Goal: Check status: Check status

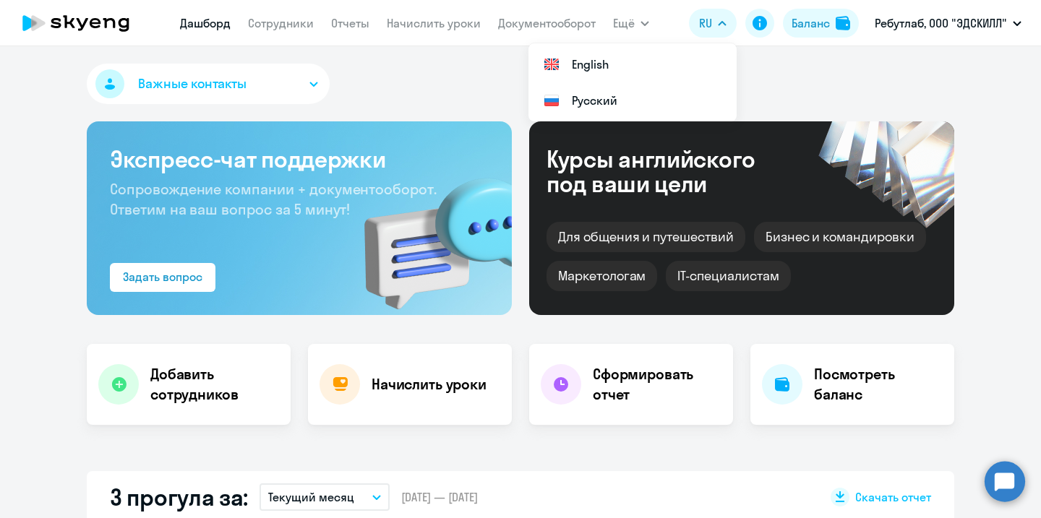
select select "30"
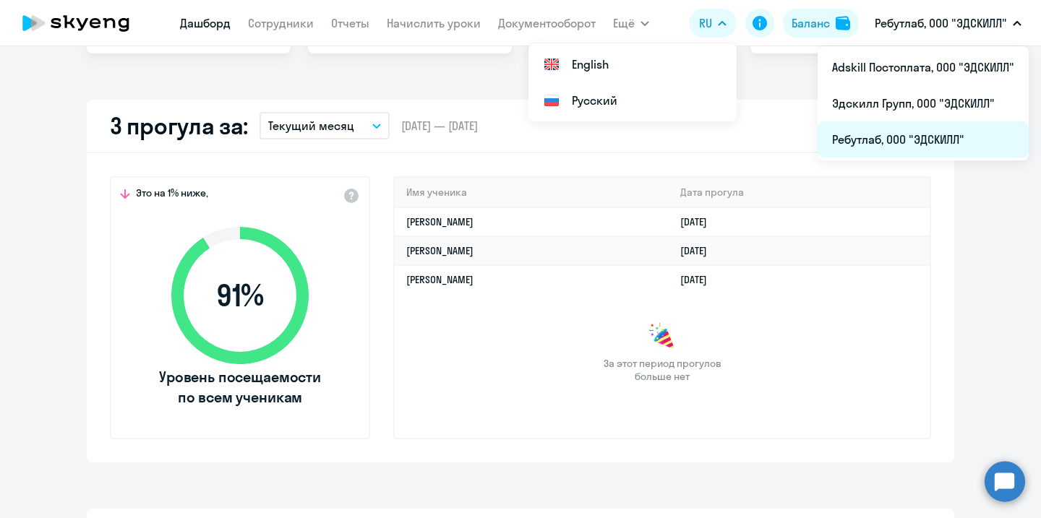
click at [880, 150] on li "Ребутлаб, ООО "ЭДСКИЛЛ"" at bounding box center [922, 139] width 211 height 36
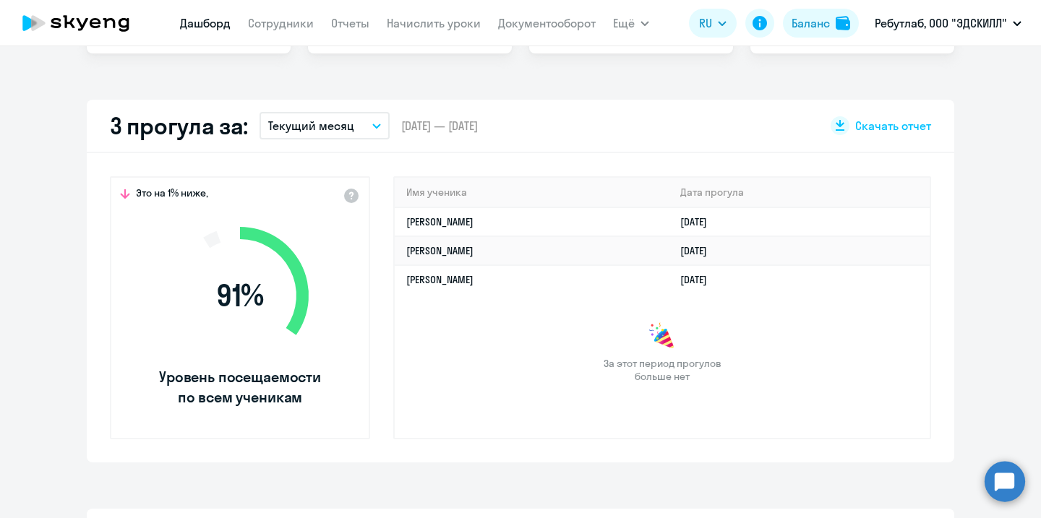
select select "30"
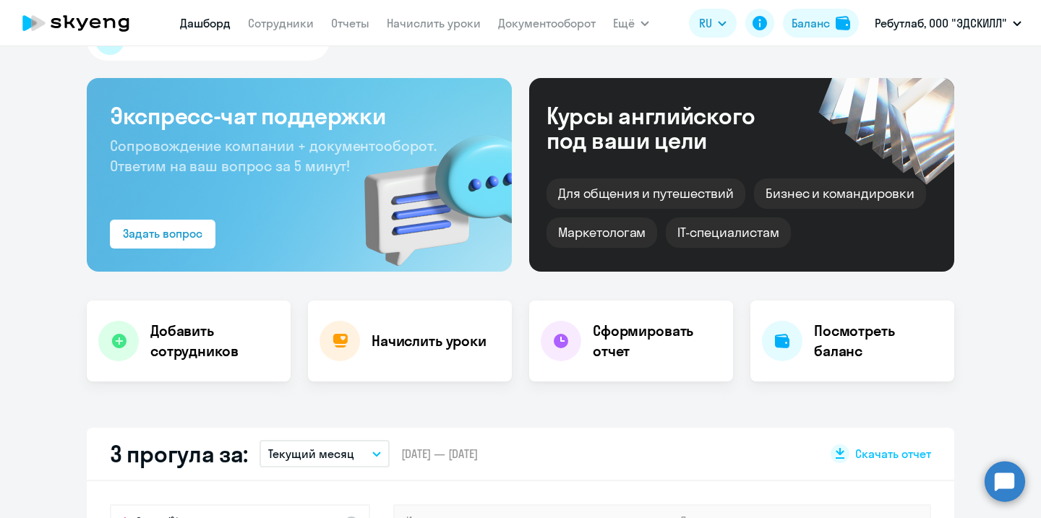
scroll to position [0, 0]
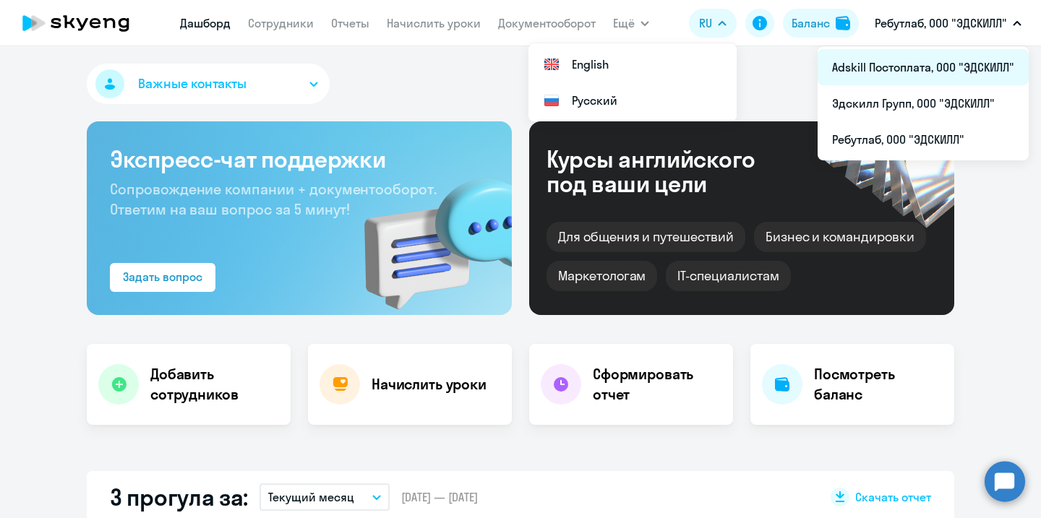
click at [915, 85] on li "Adskill Постоплата, ООО "ЭДСКИЛЛ"" at bounding box center [922, 67] width 211 height 36
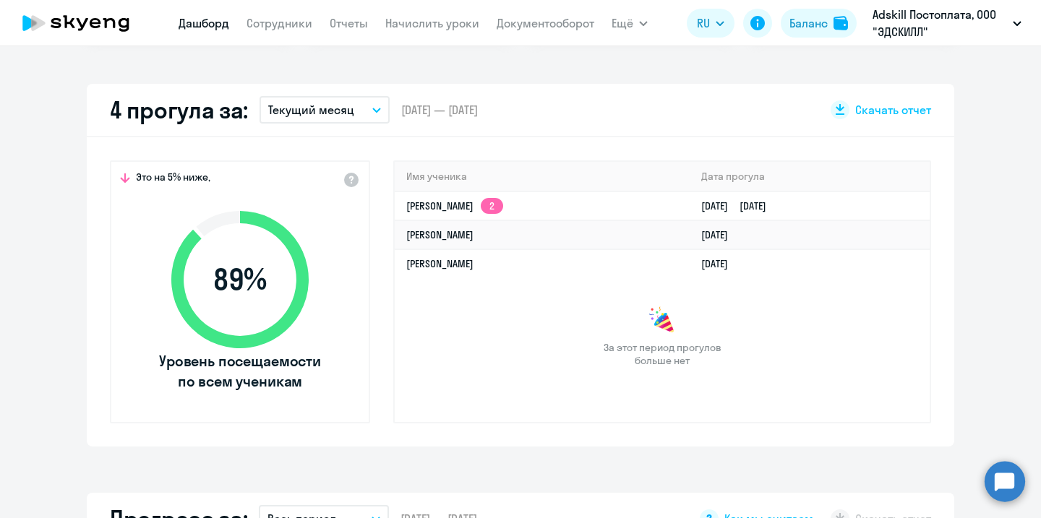
select select "30"
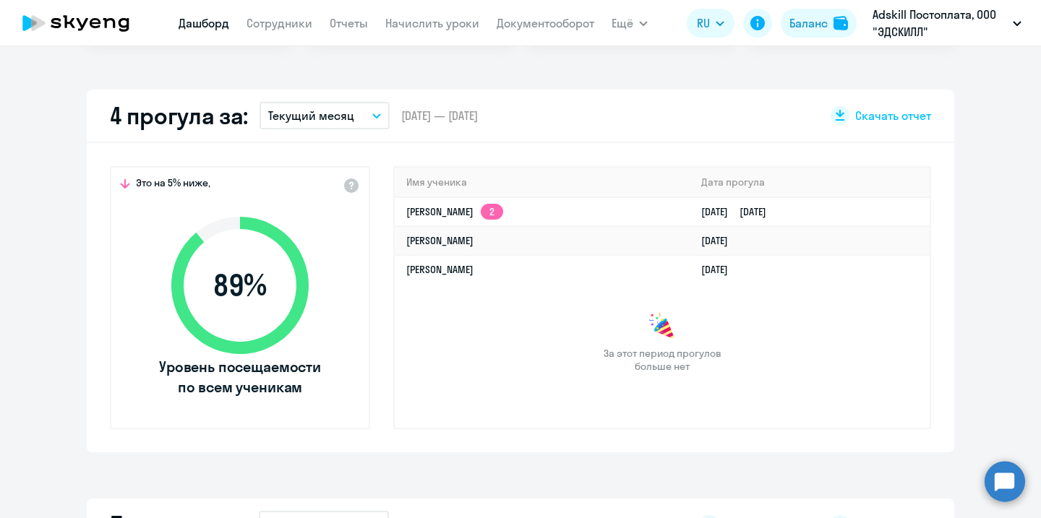
scroll to position [381, 0]
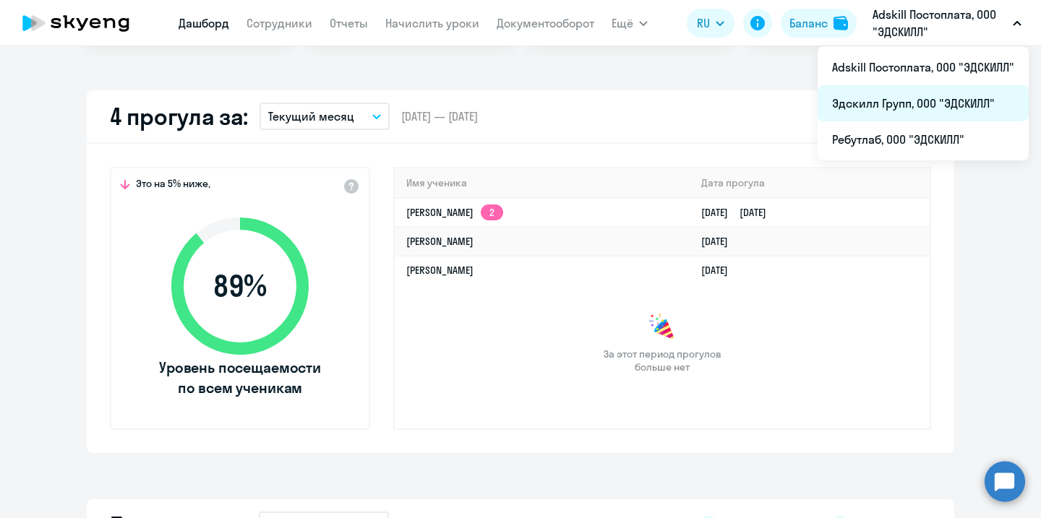
click at [884, 96] on li "Эдскилл Групп, ООО "ЭДСКИЛЛ"" at bounding box center [922, 103] width 211 height 36
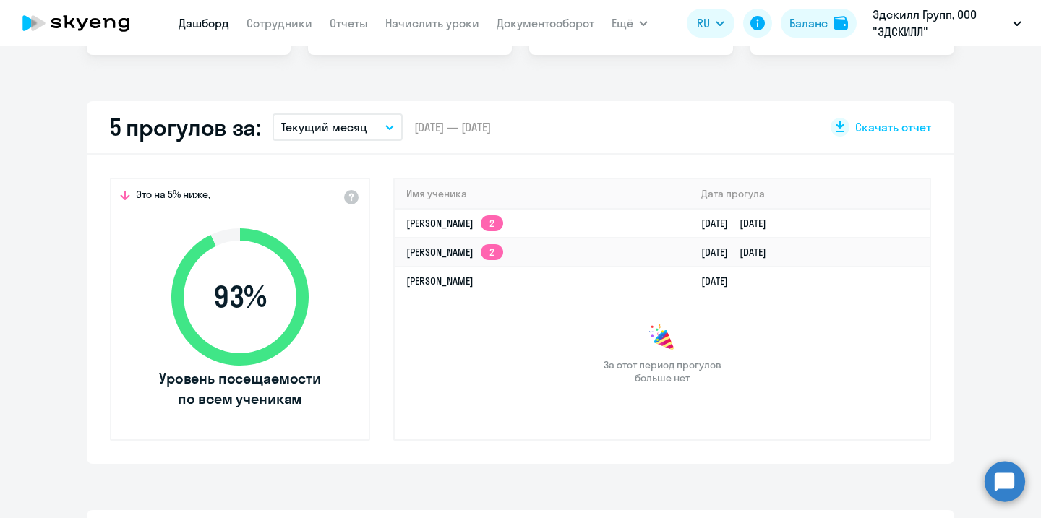
select select "30"
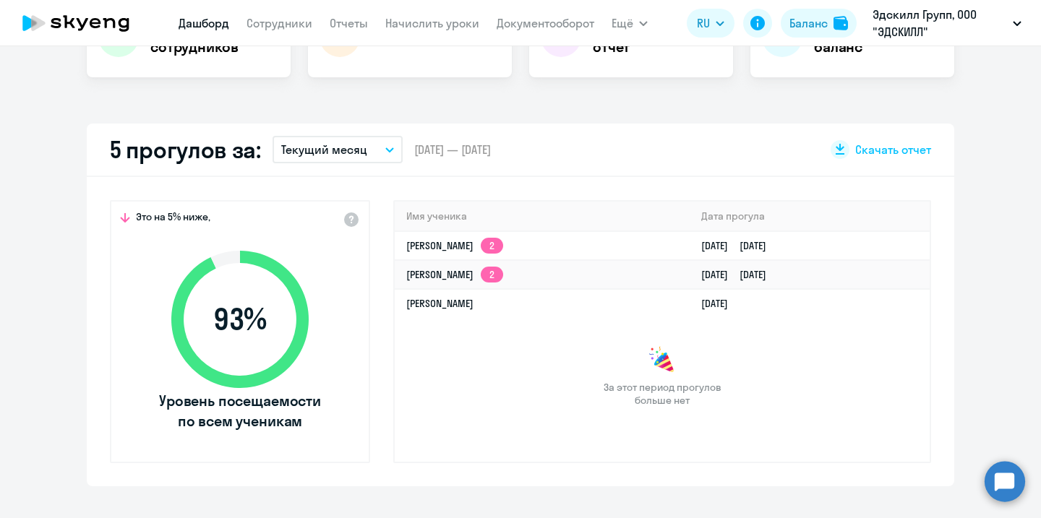
scroll to position [347, 0]
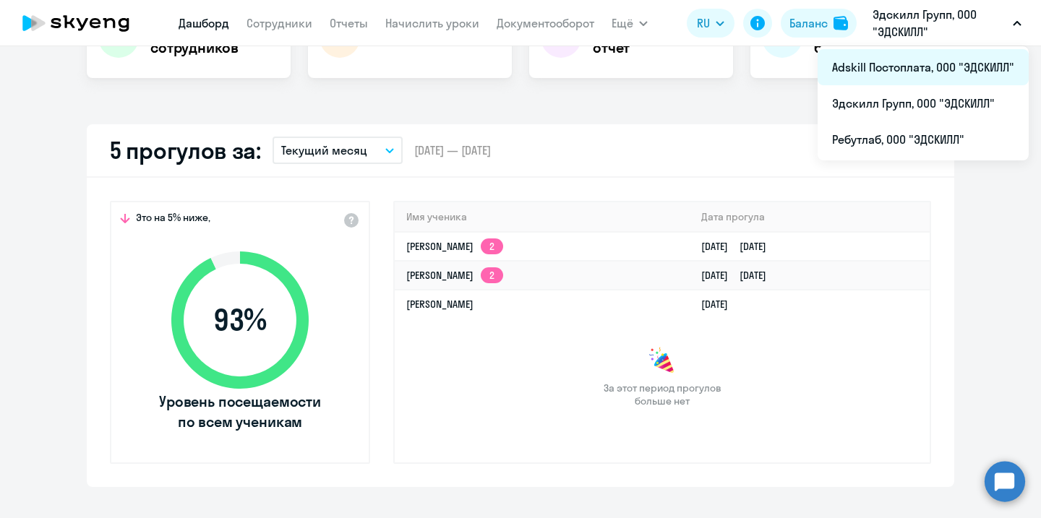
click at [888, 75] on li "Adskill Постоплата, ООО "ЭДСКИЛЛ"" at bounding box center [922, 67] width 211 height 36
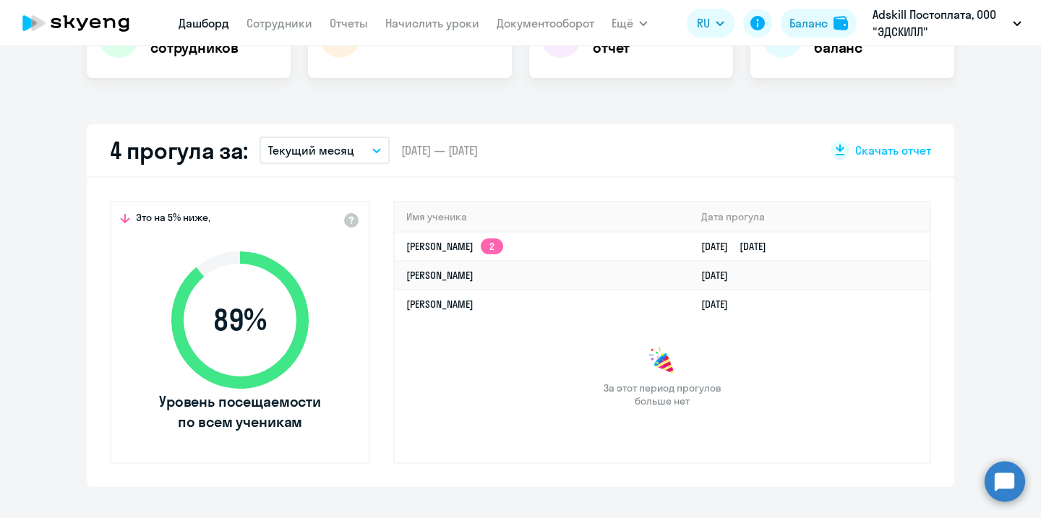
select select "30"
